Goal: Check status: Check status

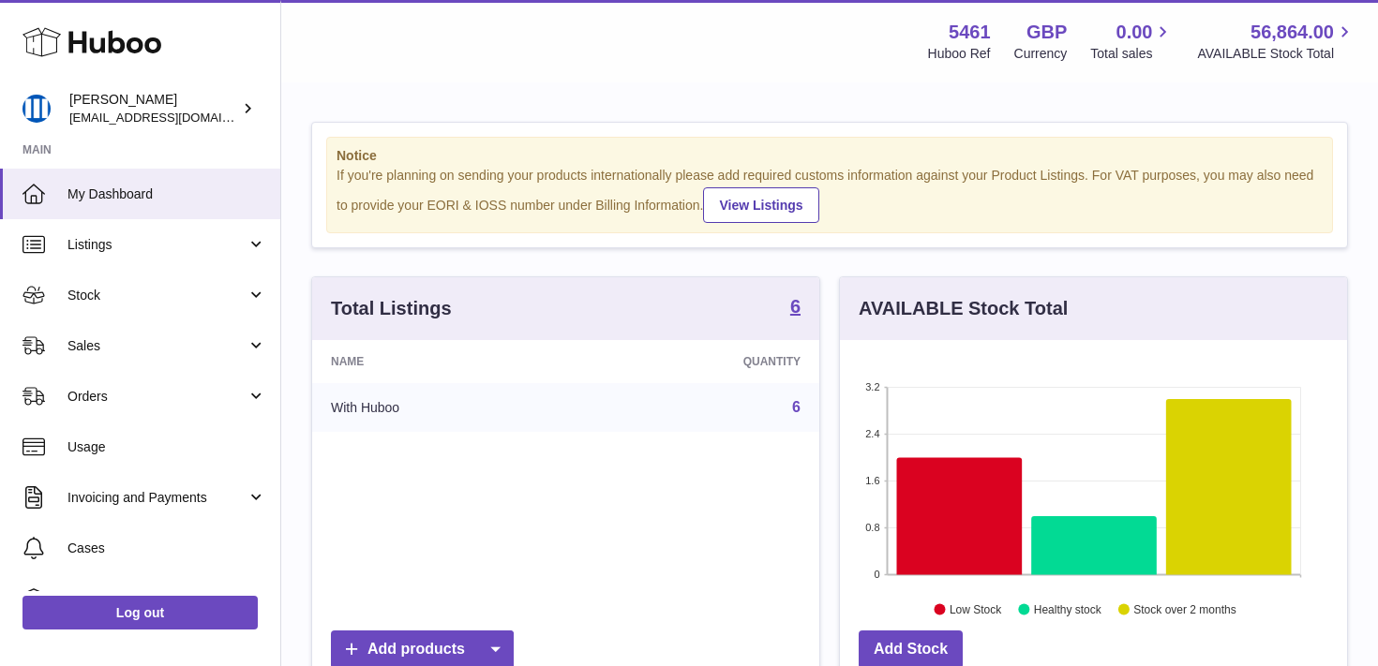
scroll to position [292, 507]
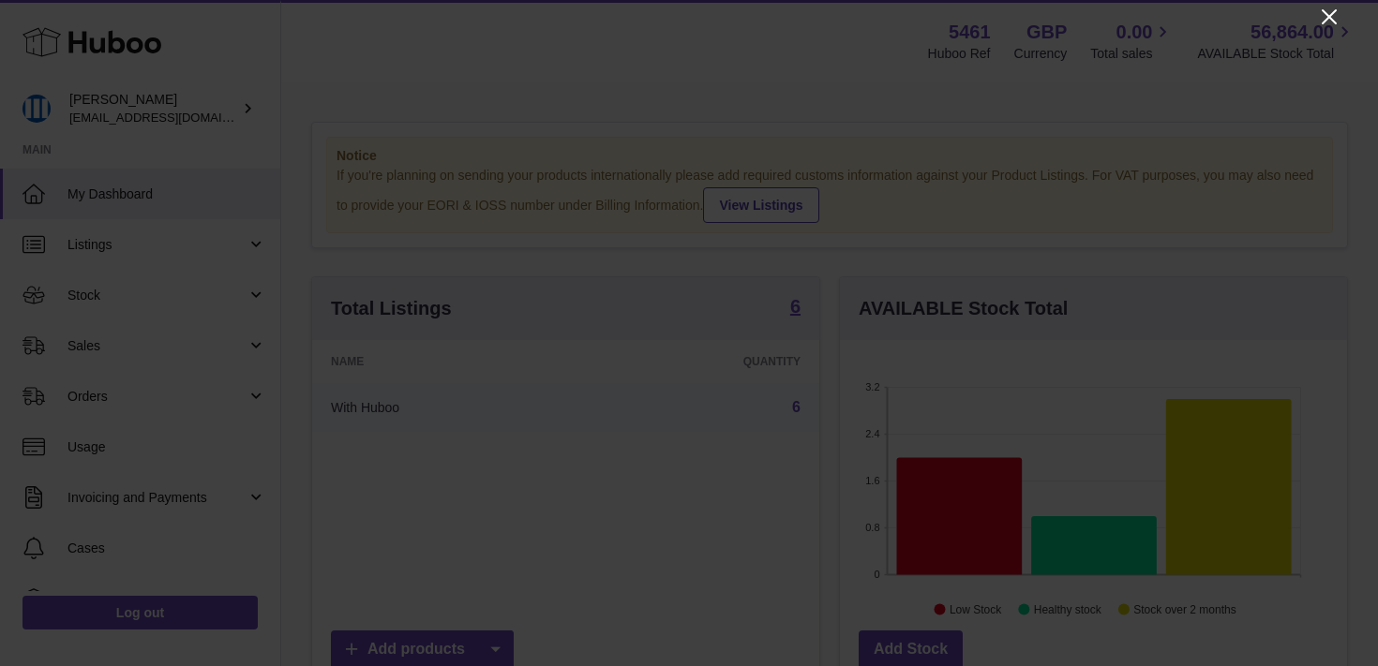
click at [1329, 23] on icon "Close" at bounding box center [1329, 17] width 22 height 22
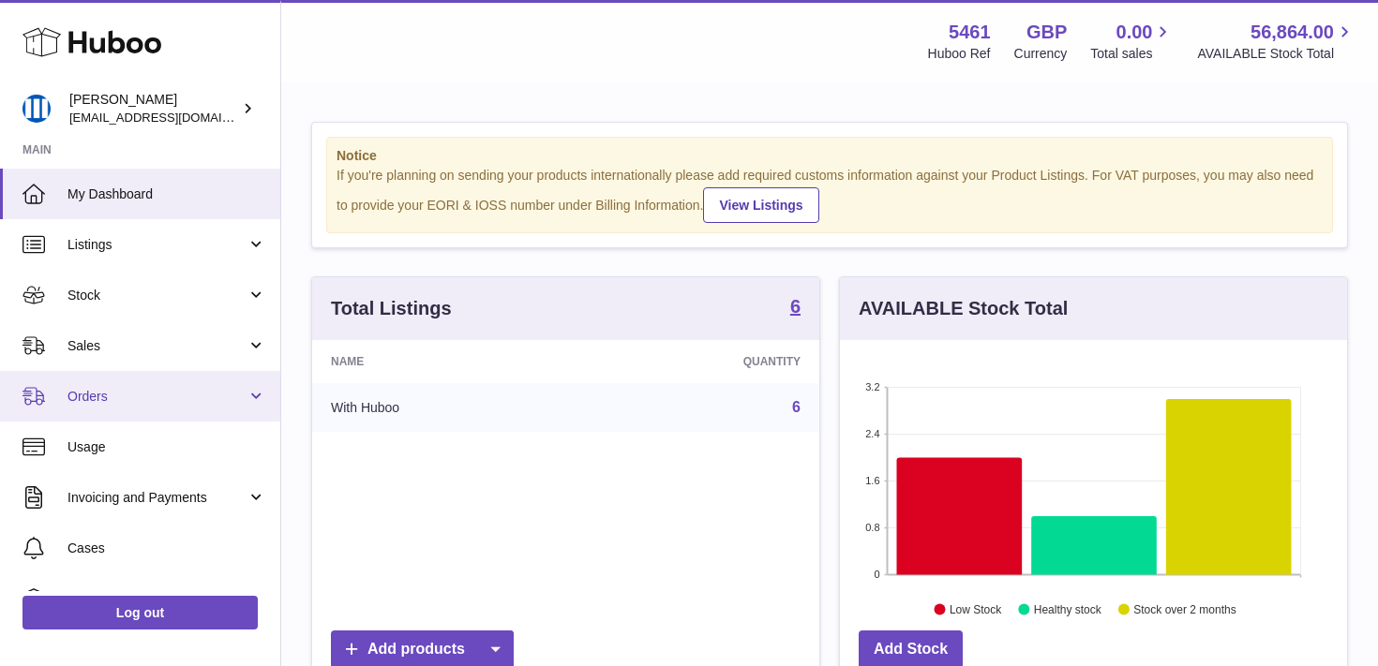
click at [222, 393] on span "Orders" at bounding box center [156, 397] width 179 height 18
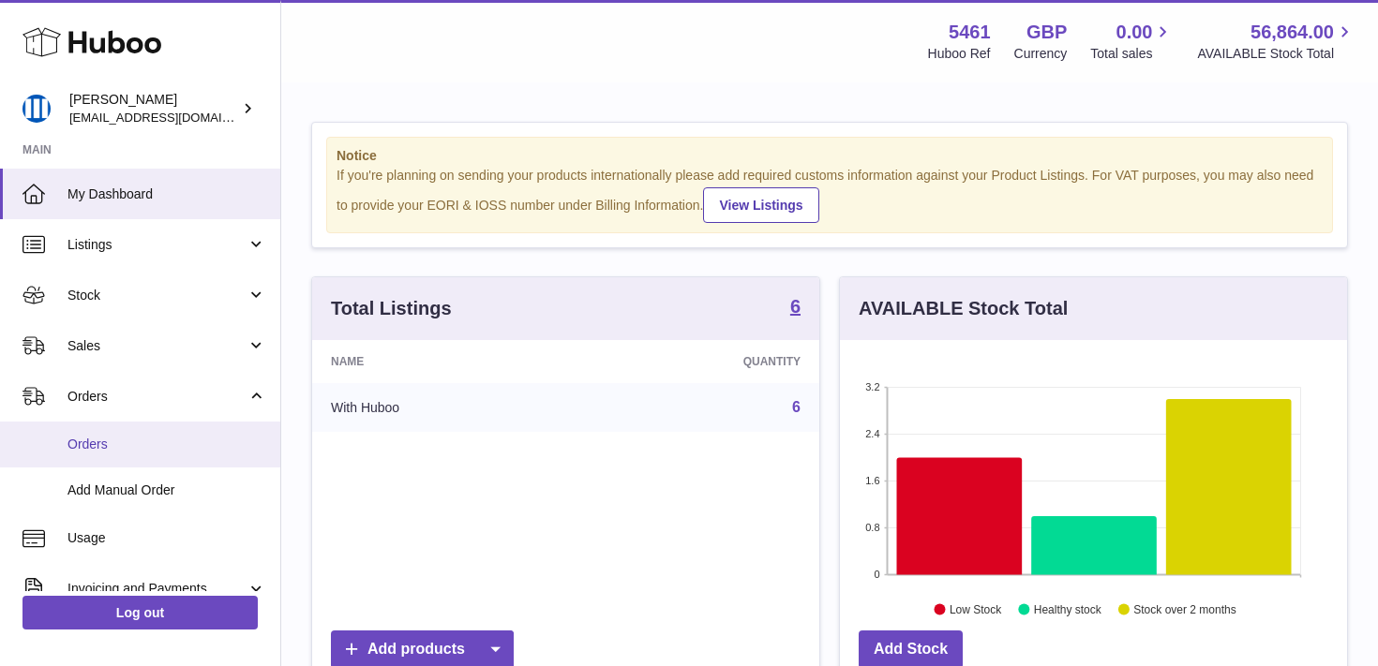
click at [158, 450] on span "Orders" at bounding box center [166, 445] width 199 height 18
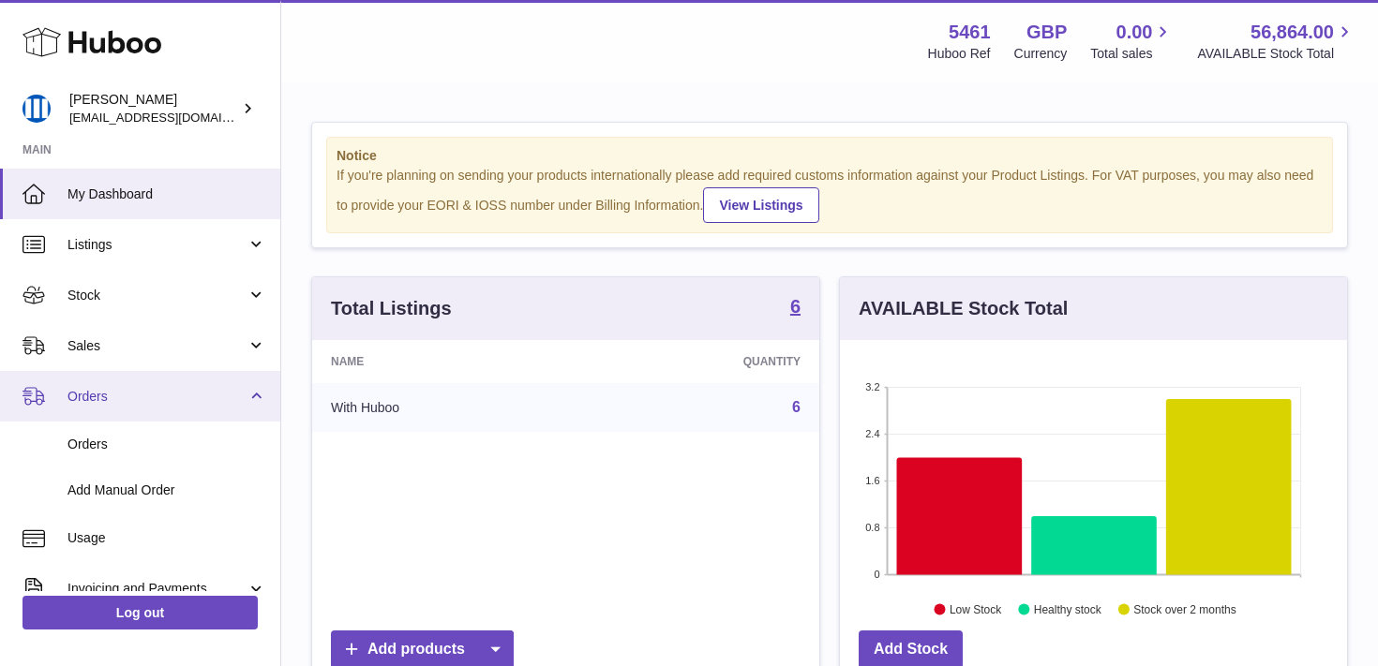
click at [261, 396] on link "Orders" at bounding box center [140, 396] width 280 height 51
click at [253, 401] on link "Orders" at bounding box center [140, 396] width 280 height 51
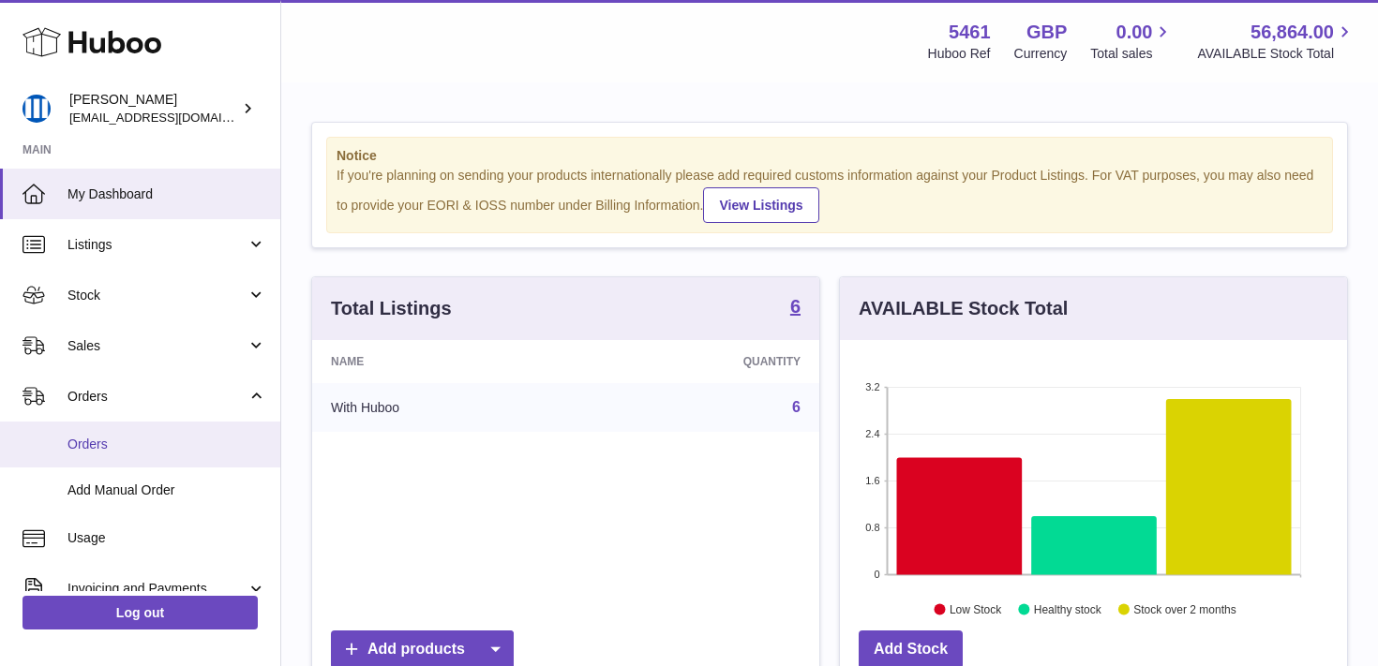
click at [159, 436] on span "Orders" at bounding box center [166, 445] width 199 height 18
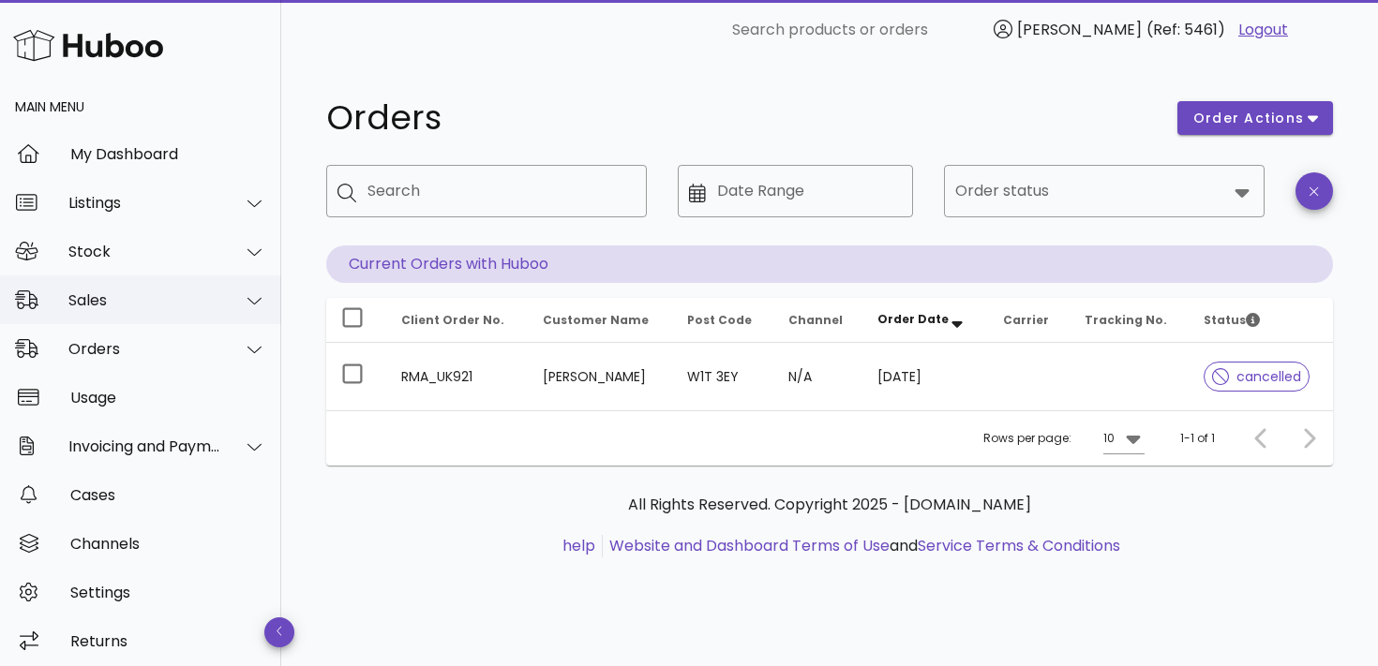
scroll to position [21, 0]
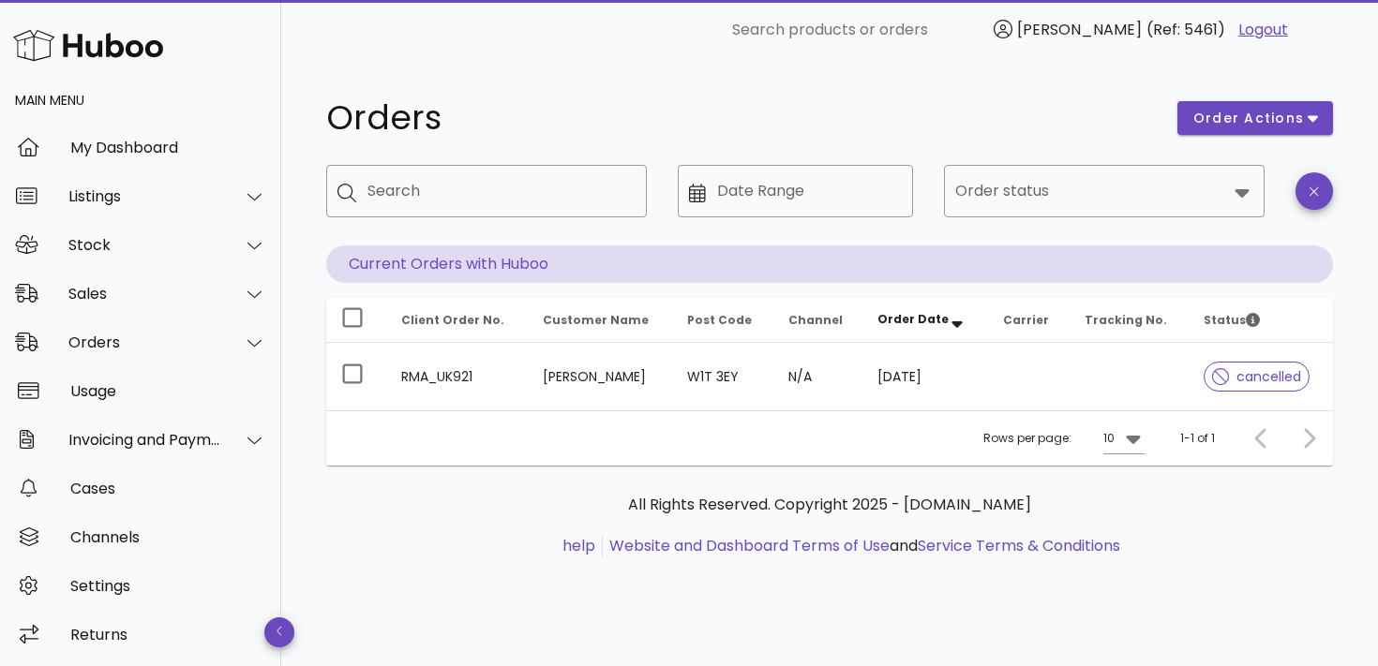
click at [98, 57] on img at bounding box center [88, 45] width 150 height 40
click at [70, 38] on img at bounding box center [88, 45] width 150 height 40
click at [35, 40] on img at bounding box center [88, 45] width 150 height 40
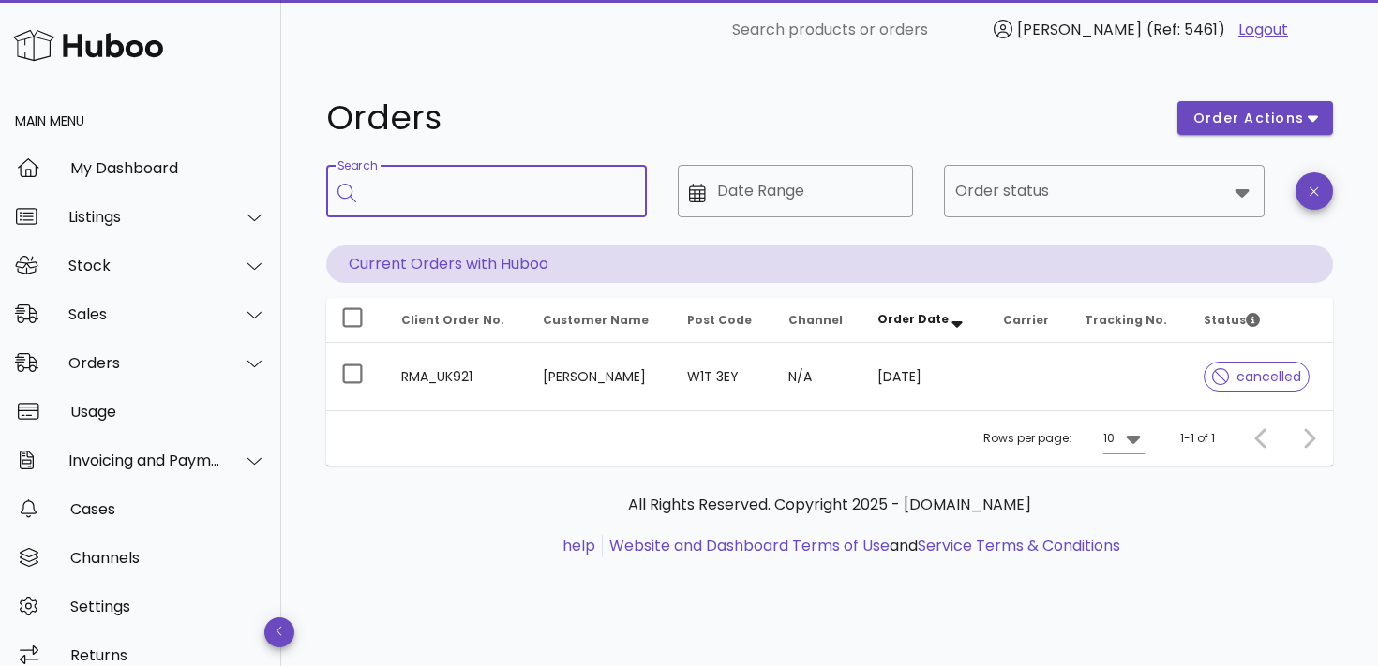
click at [551, 182] on input "Search" at bounding box center [499, 191] width 264 height 30
paste input "*********"
type input "*********"
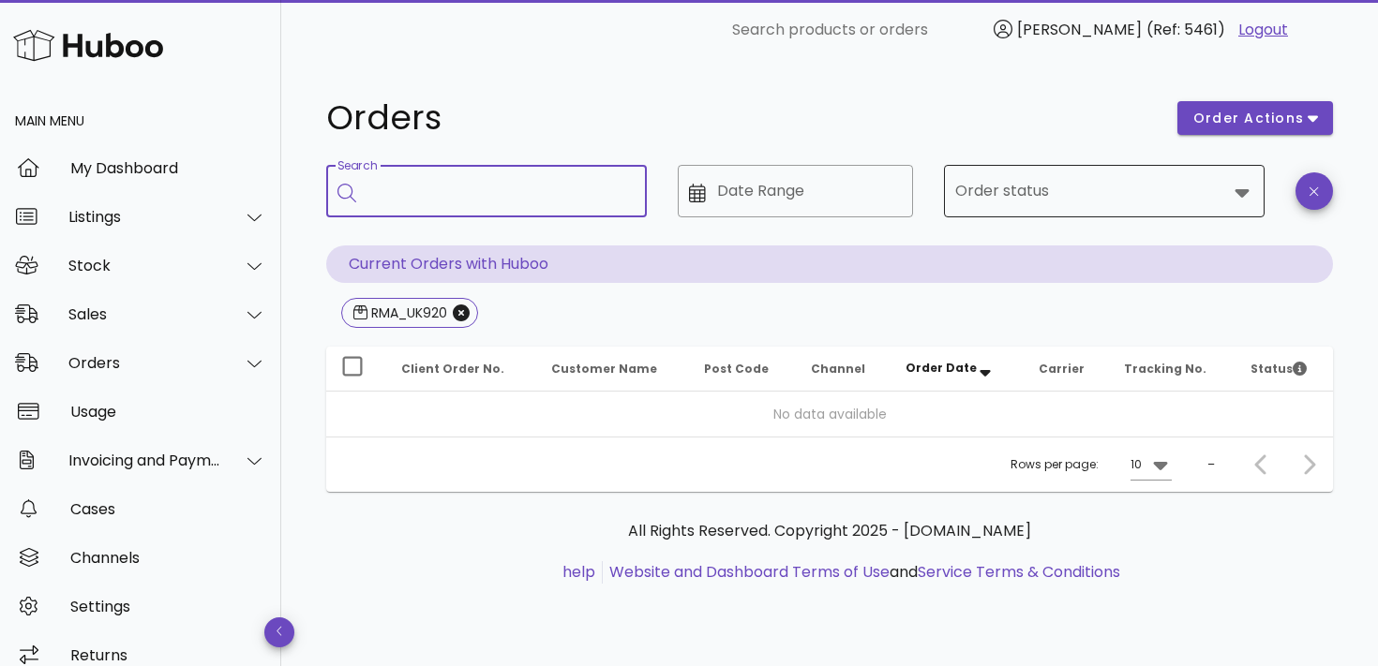
click at [1038, 198] on input "Order status" at bounding box center [1091, 191] width 272 height 30
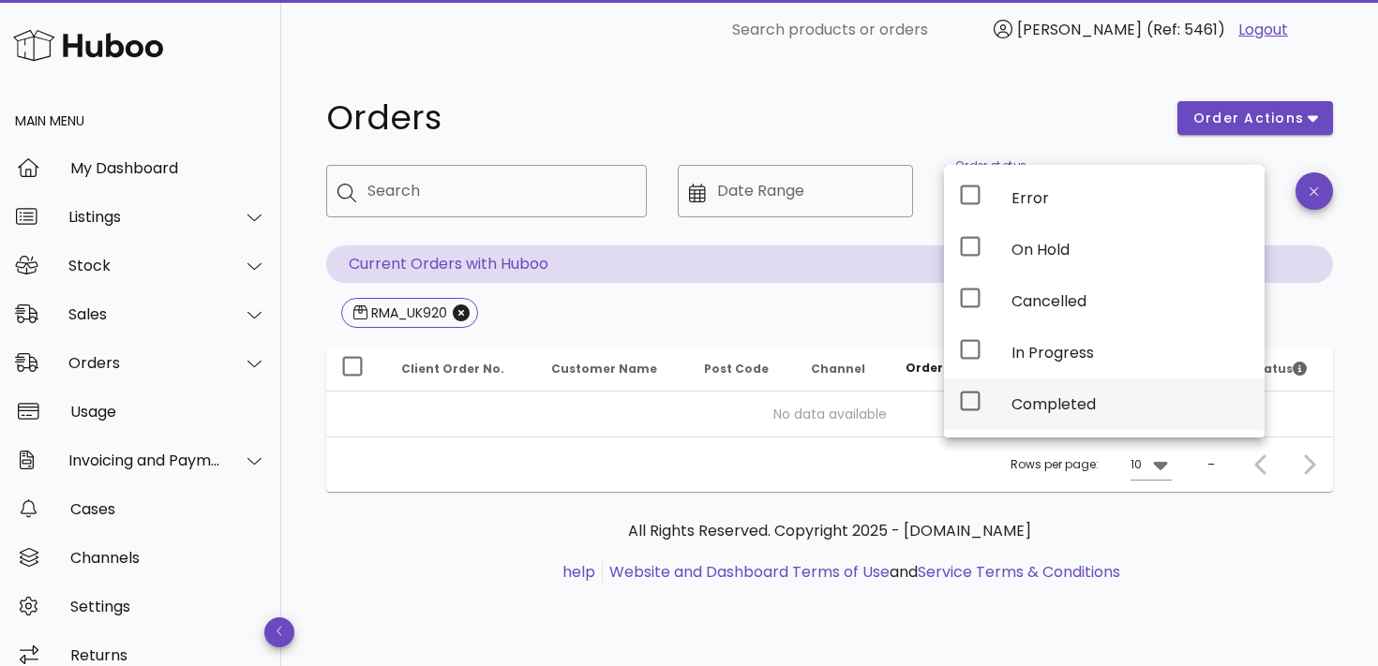
click at [1065, 391] on div "Completed" at bounding box center [1130, 404] width 238 height 40
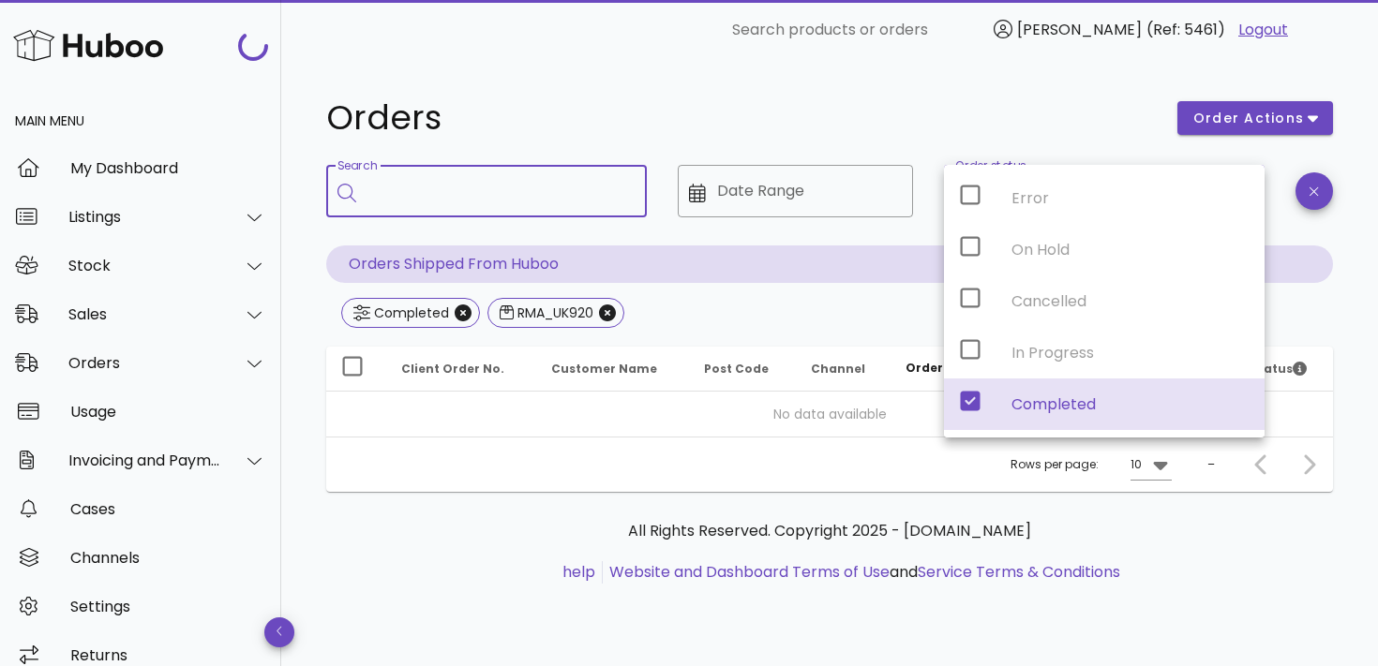
click at [535, 192] on input "Search" at bounding box center [499, 191] width 264 height 30
paste input "*********"
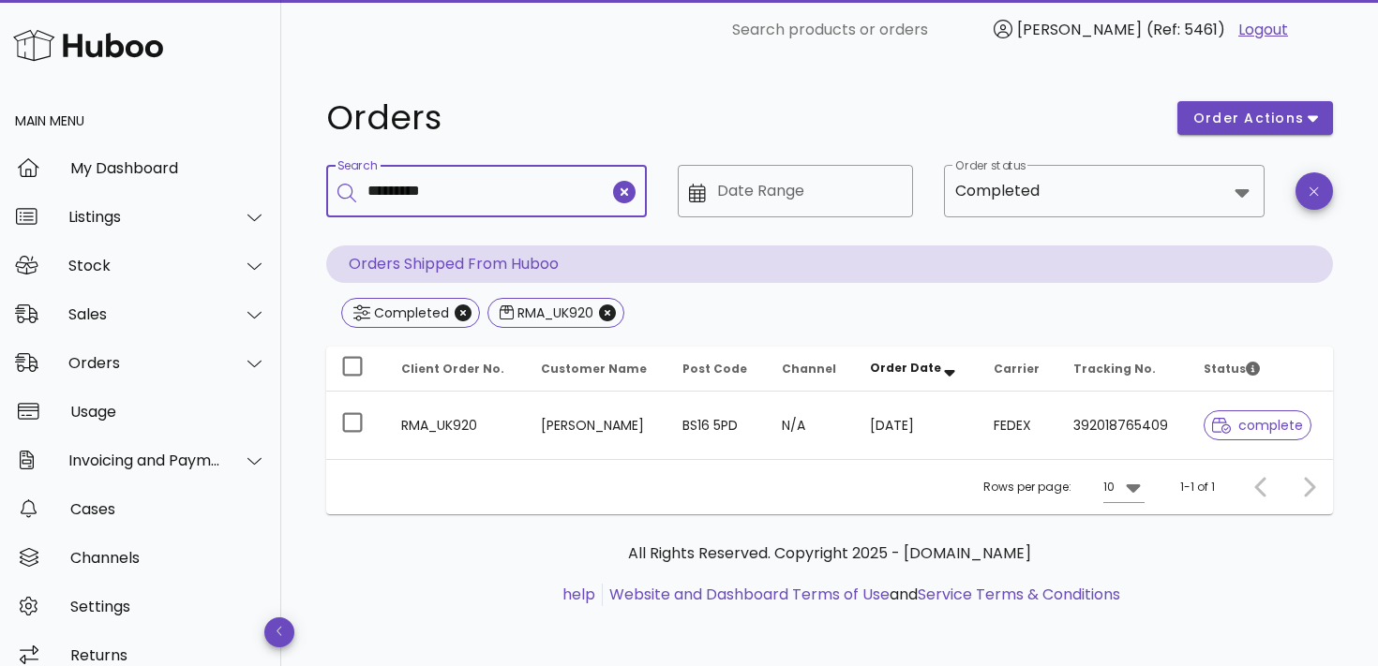
type input "*********"
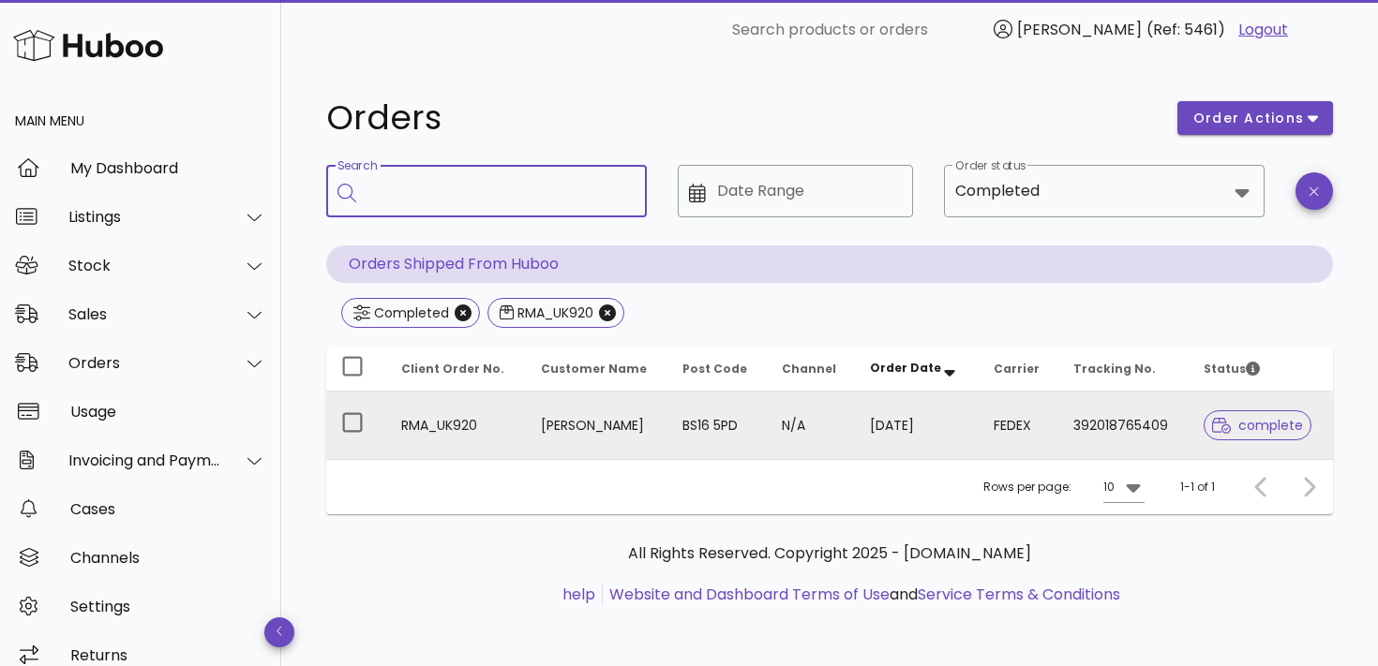
click at [1248, 426] on span "complete" at bounding box center [1257, 425] width 91 height 13
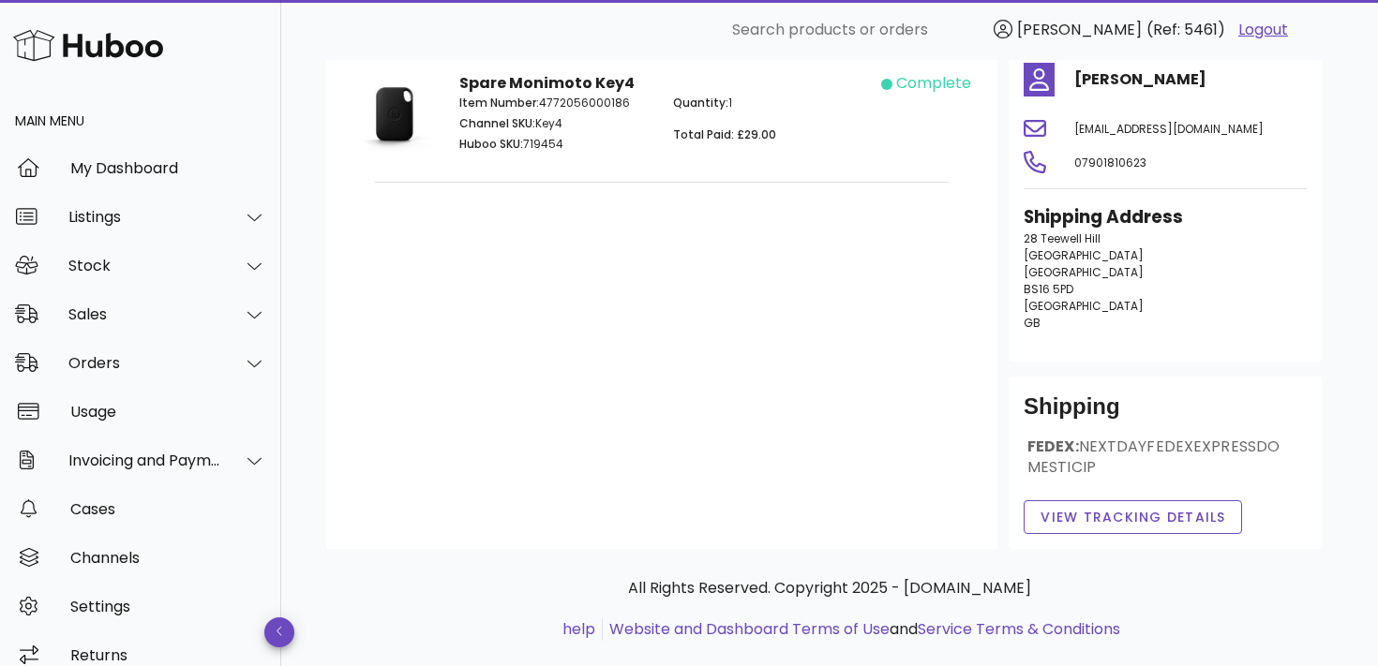
scroll to position [151, 0]
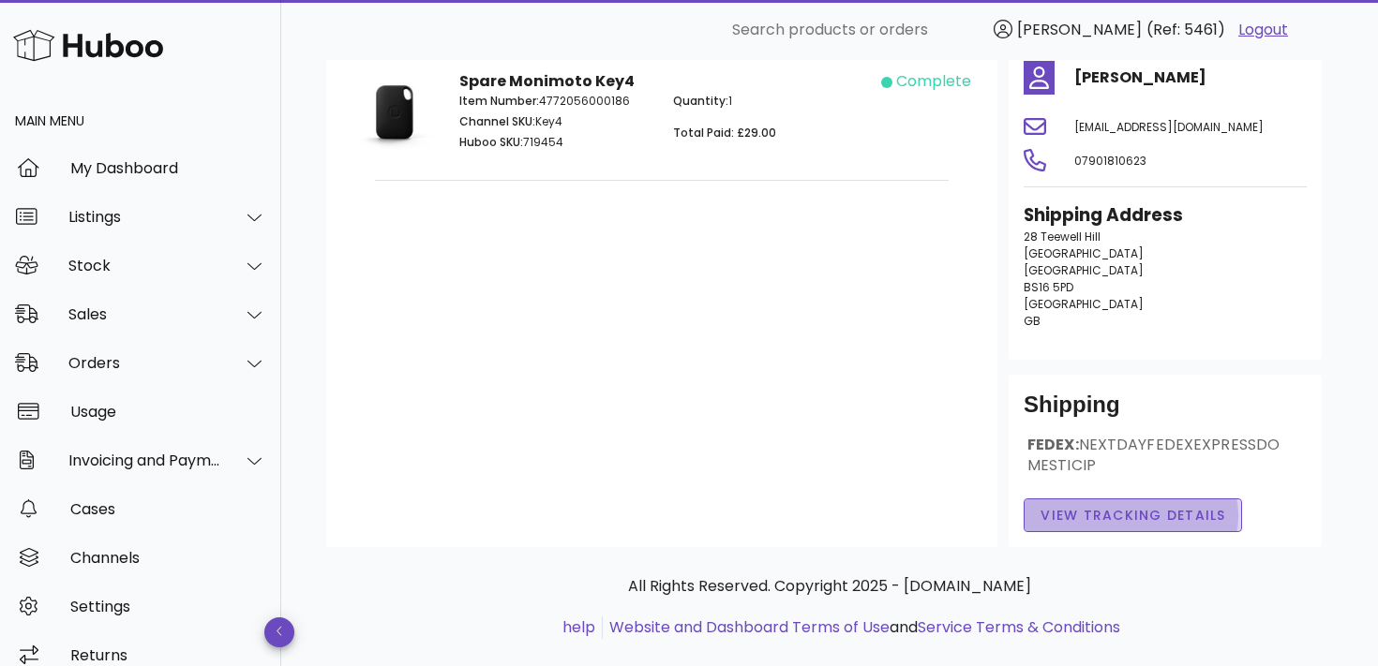
click at [1142, 511] on span "View Tracking details" at bounding box center [1132, 516] width 187 height 20
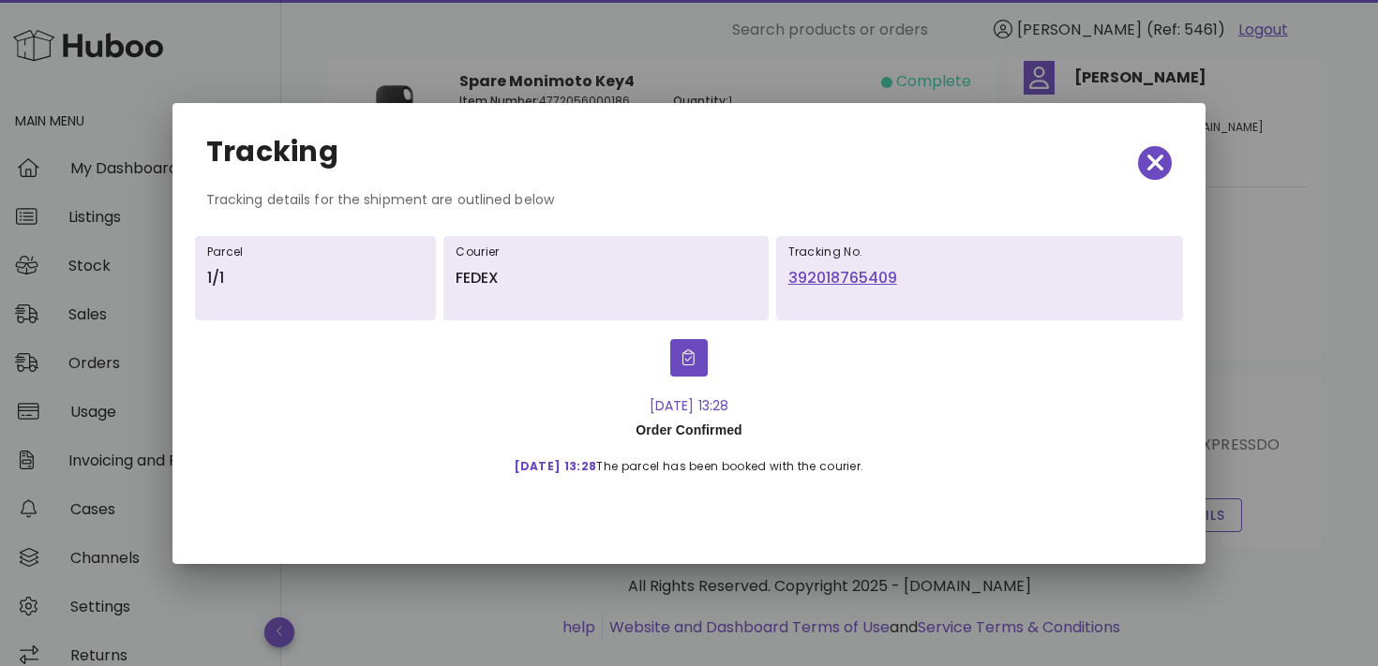
click at [830, 280] on link "392018765409" at bounding box center [979, 278] width 383 height 22
click at [1151, 157] on icon "button" at bounding box center [1154, 163] width 17 height 17
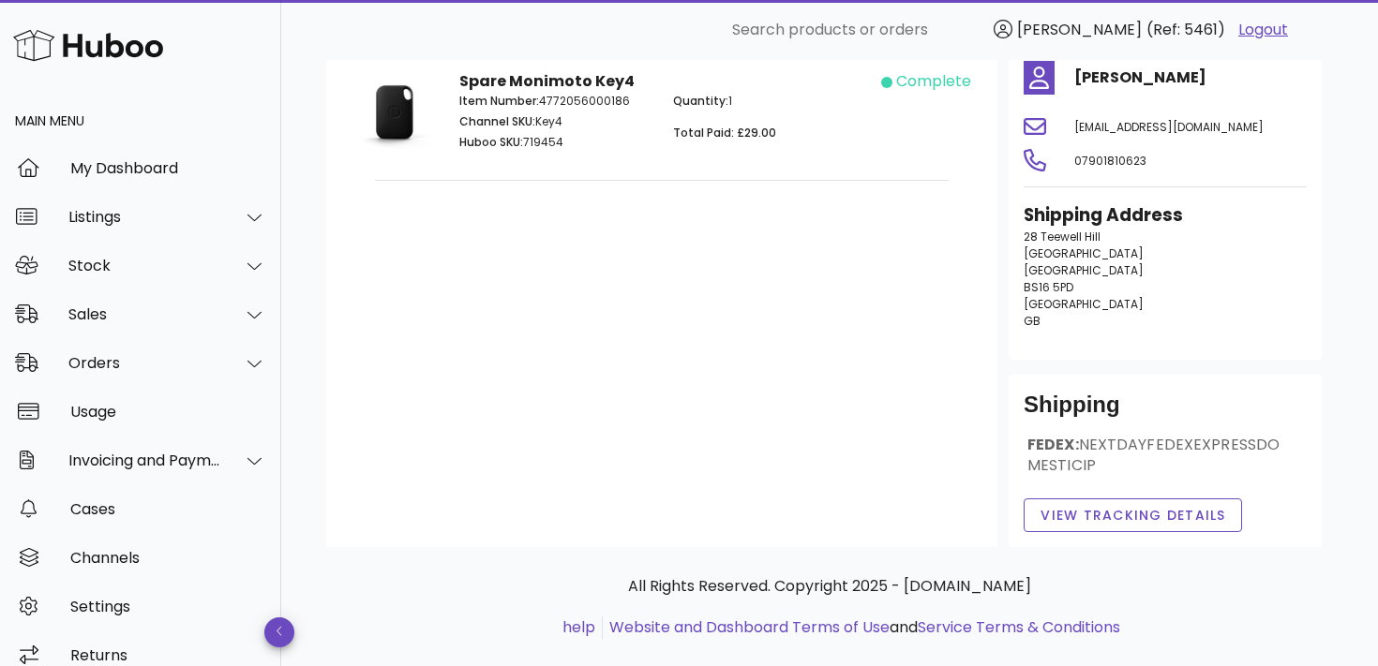
scroll to position [0, 0]
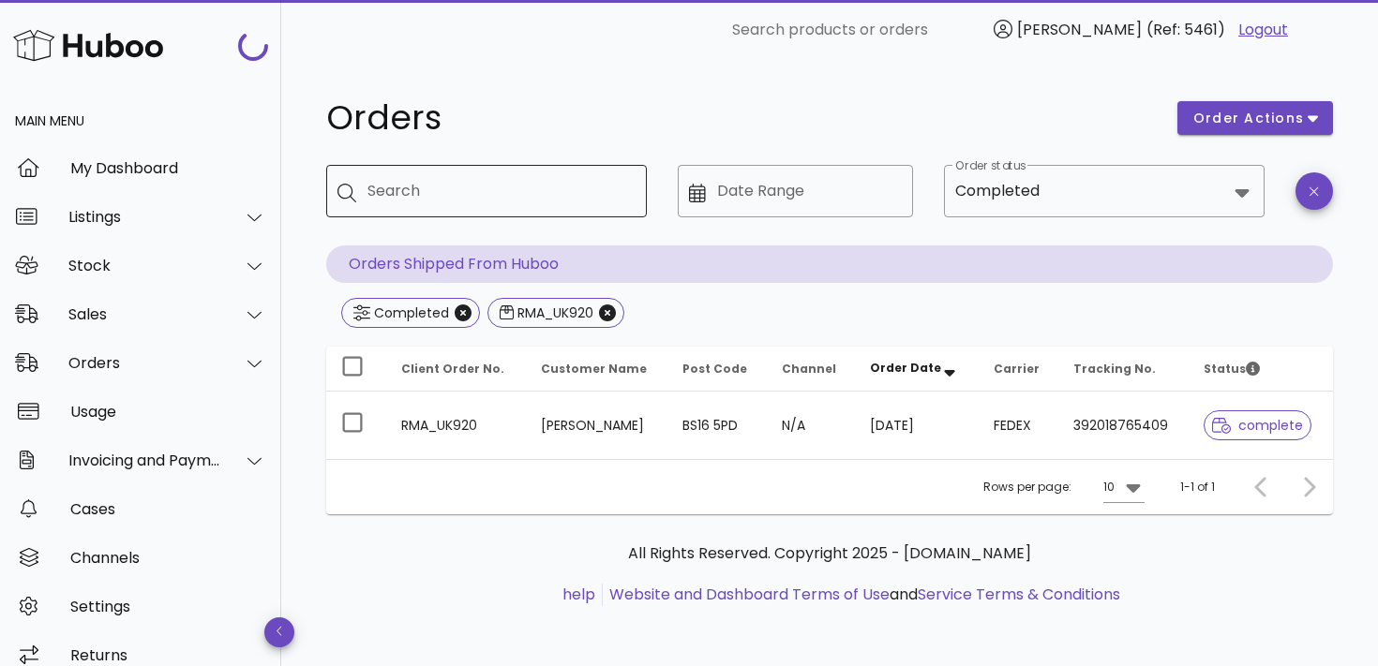
click at [445, 202] on input "Search" at bounding box center [499, 191] width 264 height 30
paste input "*********"
type input "*********"
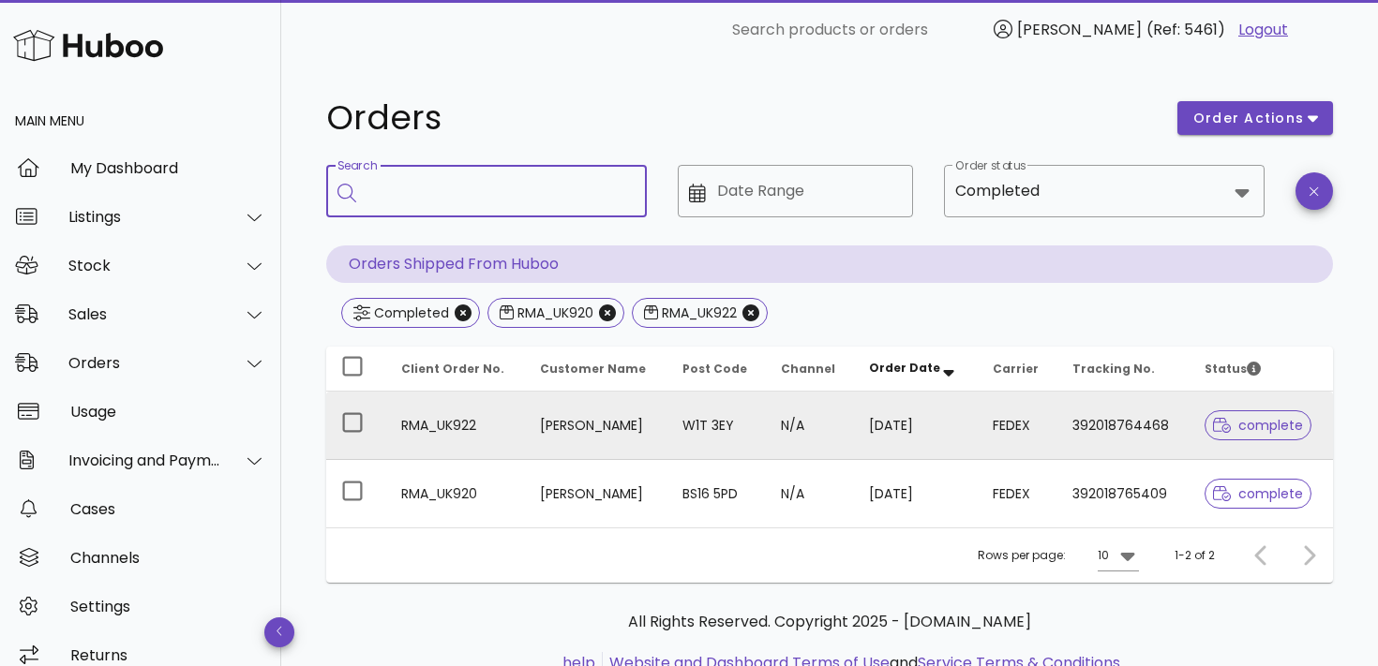
click at [1251, 435] on span "complete" at bounding box center [1258, 426] width 108 height 30
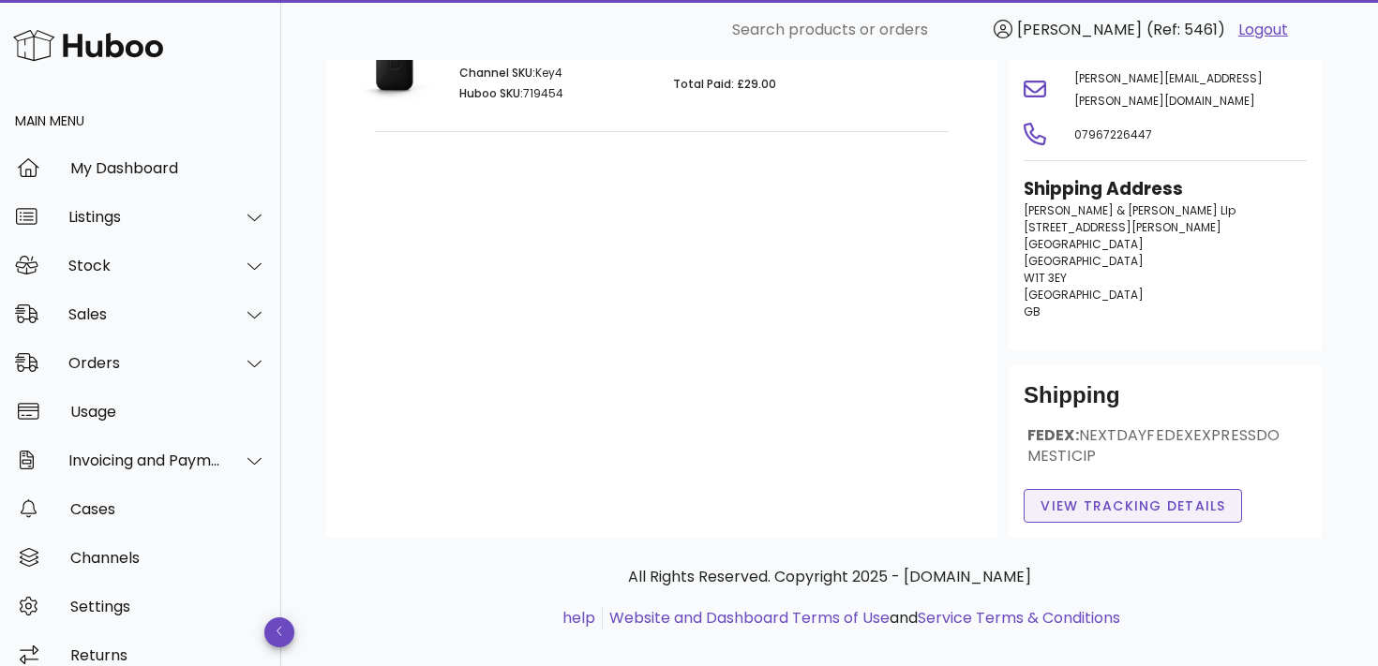
scroll to position [201, 0]
click at [1153, 488] on button "View Tracking details" at bounding box center [1133, 505] width 218 height 34
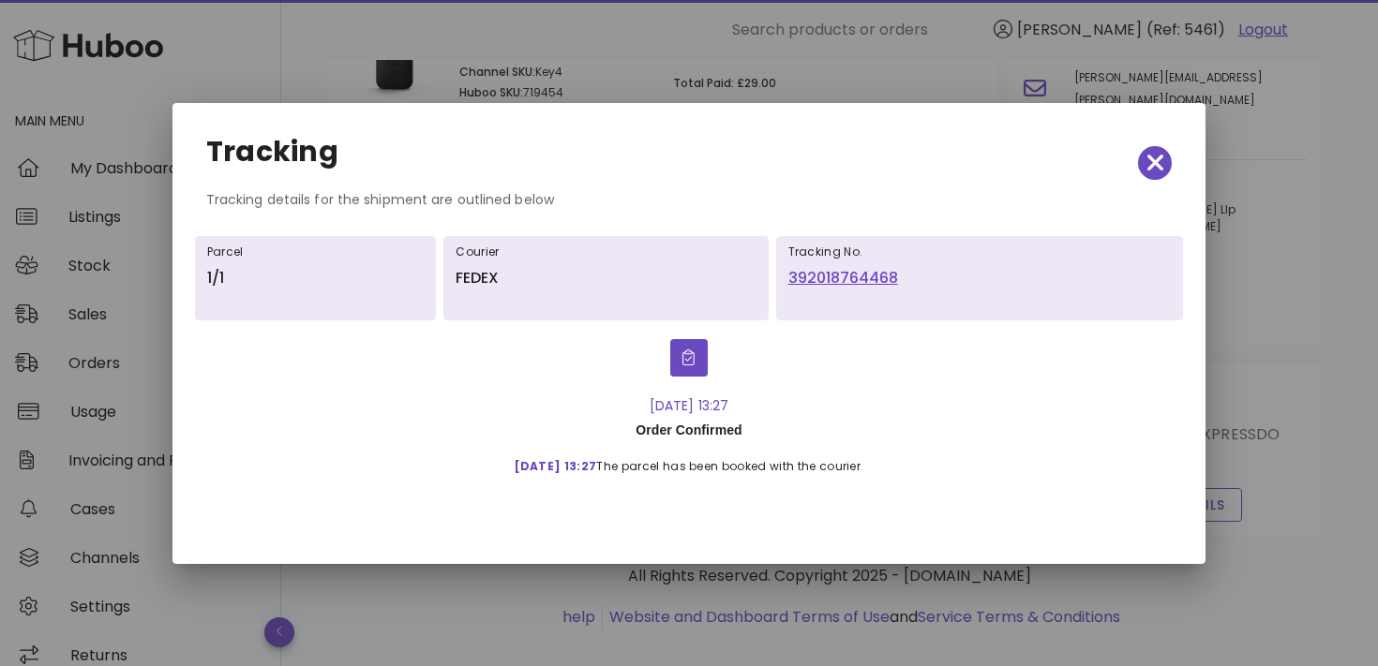
click at [838, 273] on link "392018764468" at bounding box center [979, 278] width 383 height 22
click at [1168, 159] on span "button" at bounding box center [1155, 163] width 34 height 26
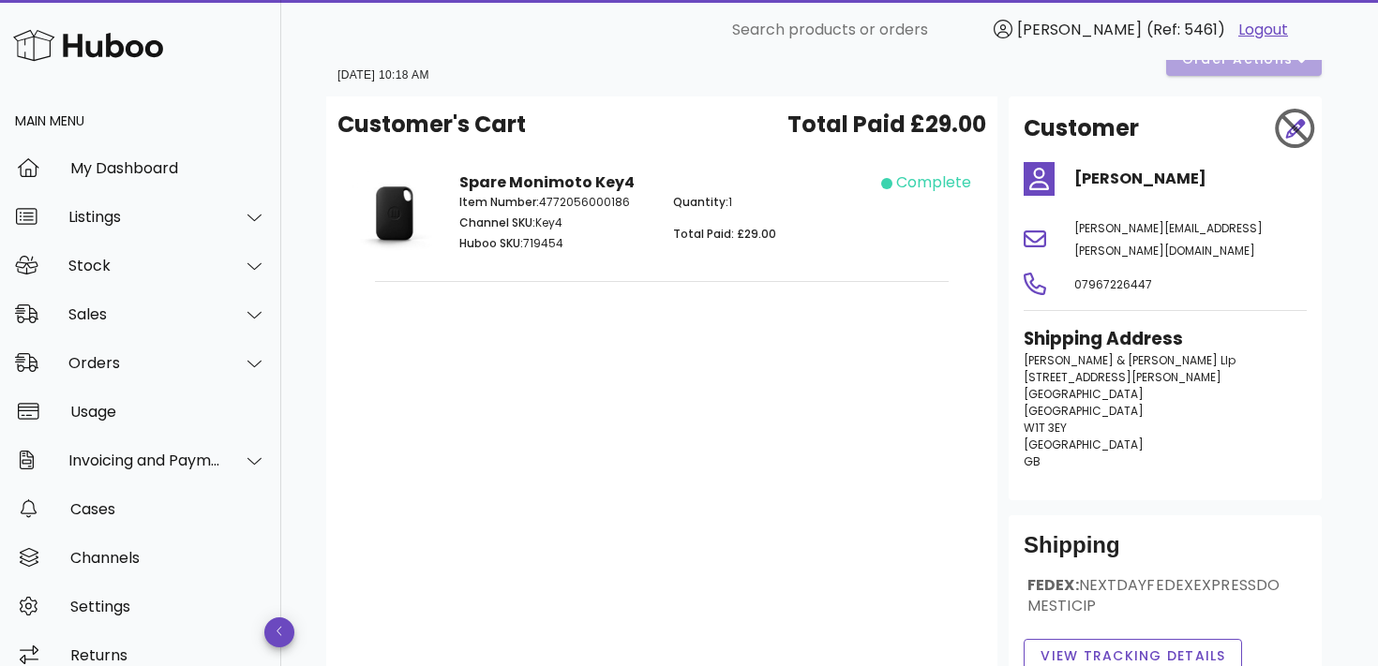
scroll to position [0, 0]
